Goal: Find contact information: Find contact information

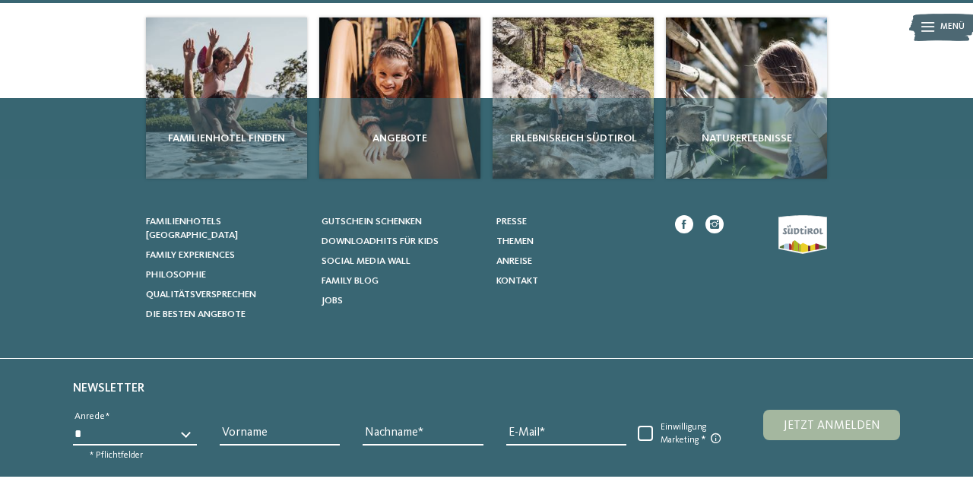
click at [525, 276] on span "Kontakt" at bounding box center [518, 281] width 42 height 10
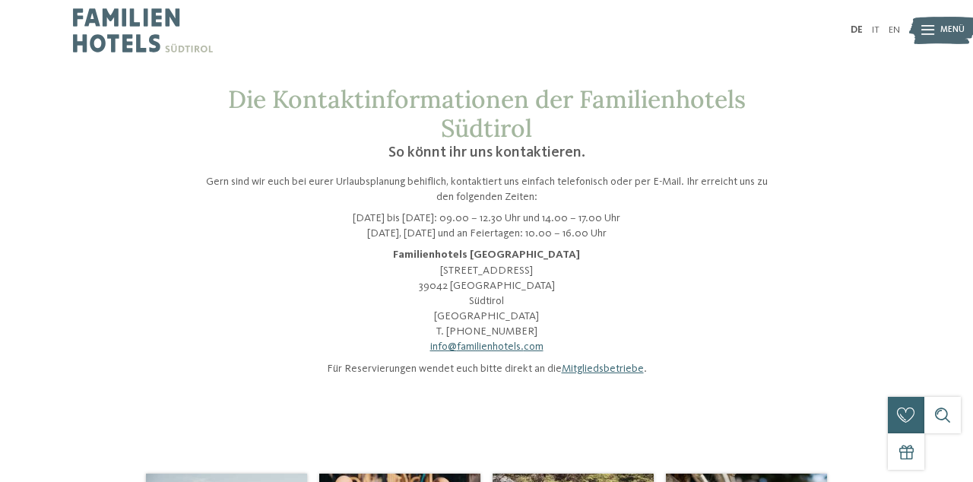
click at [965, 201] on div "Die Kontaktinformationen der Familienhotels Südtirol So könnt ihr uns kontaktie…" at bounding box center [486, 230] width 973 height 291
click at [973, 202] on div "Die Kontaktinformationen der Familienhotels Südtirol So könnt ihr uns kontaktie…" at bounding box center [486, 230] width 973 height 291
